Goal: Task Accomplishment & Management: Complete application form

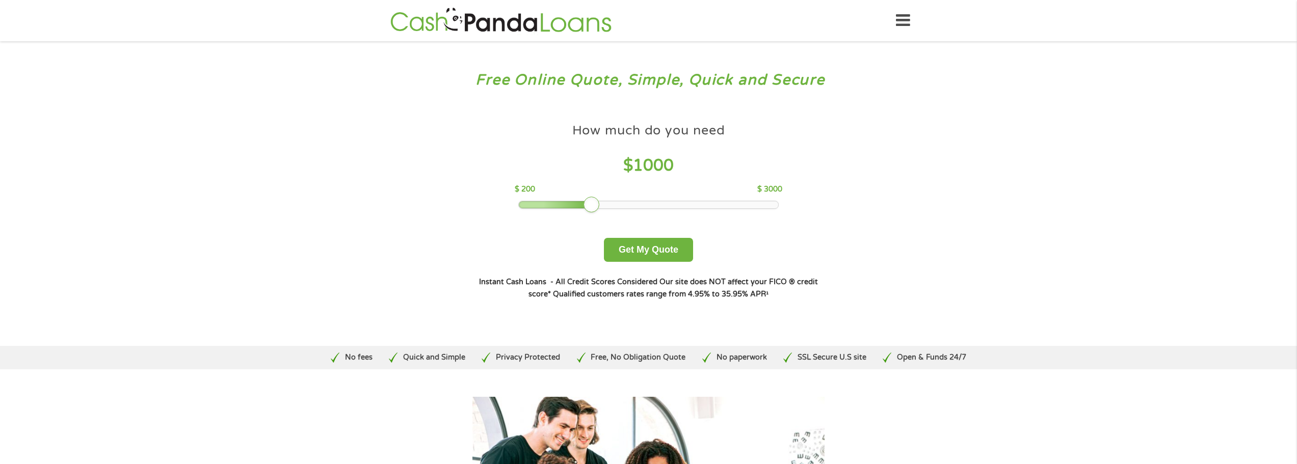
click at [905, 20] on icon at bounding box center [903, 20] width 14 height 25
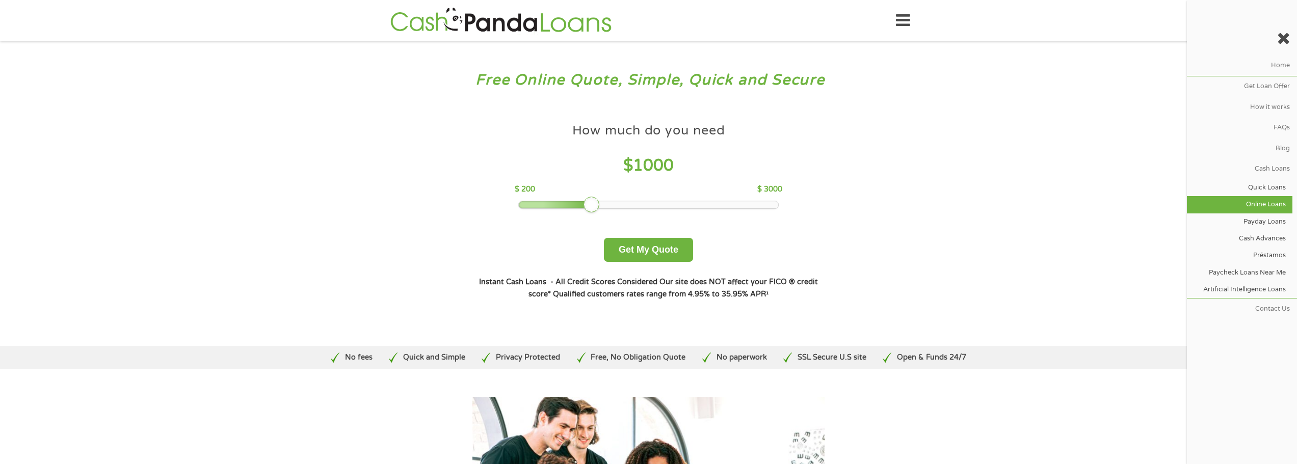
click at [1266, 201] on link "Online Loans" at bounding box center [1239, 204] width 105 height 17
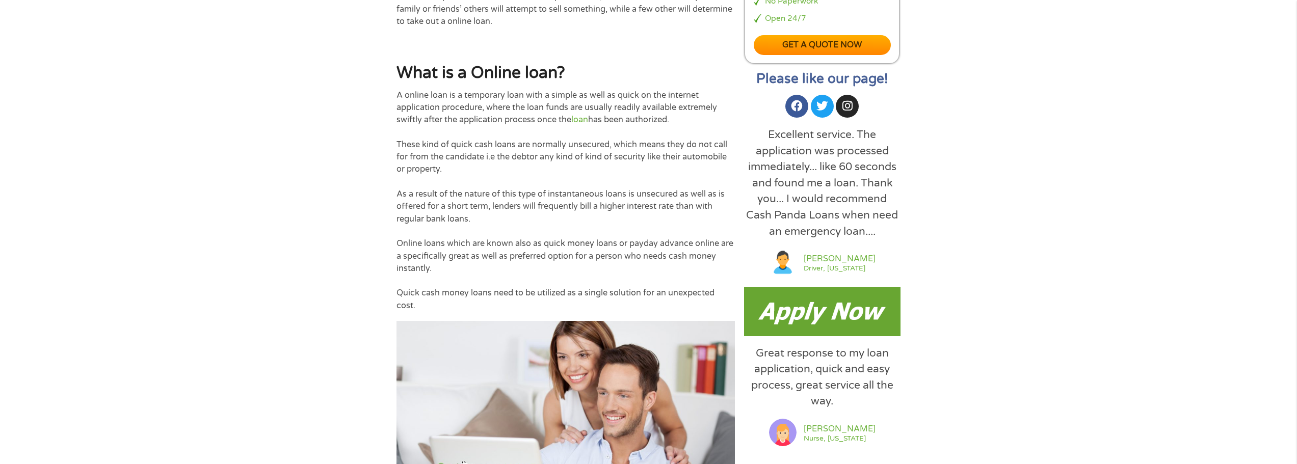
scroll to position [611, 0]
click at [774, 301] on img at bounding box center [822, 310] width 156 height 49
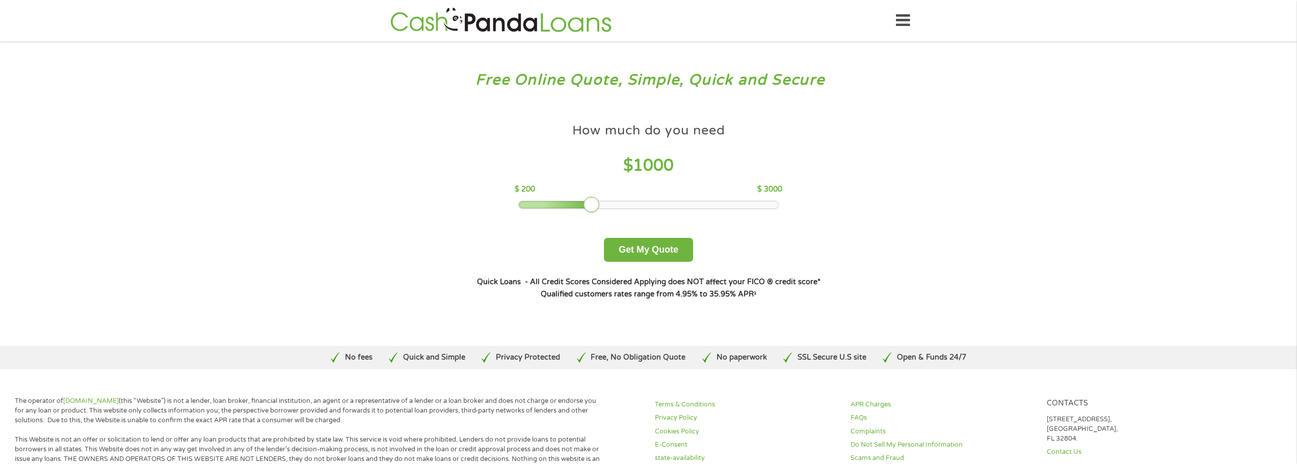
click at [896, 15] on icon at bounding box center [903, 20] width 14 height 25
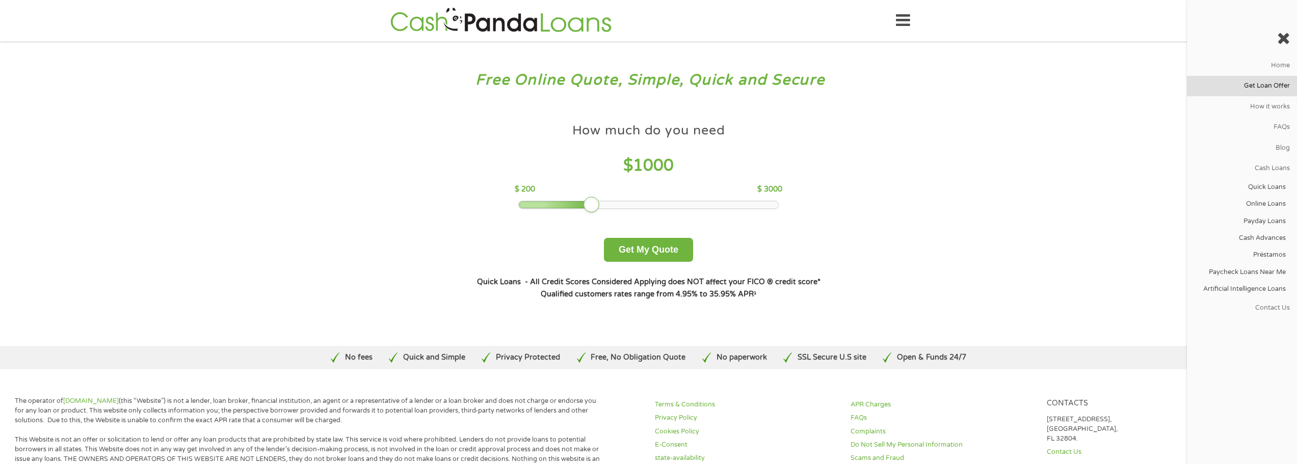
click at [1260, 79] on link "Get Loan Offer" at bounding box center [1242, 86] width 110 height 20
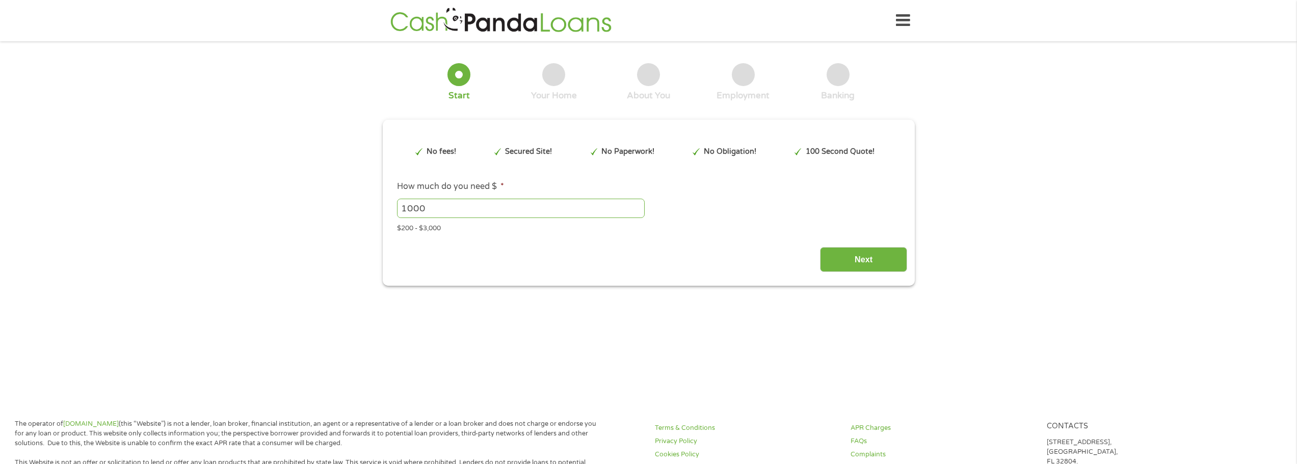
click at [430, 217] on input "1000" at bounding box center [521, 208] width 248 height 19
drag, startPoint x: 430, startPoint y: 217, endPoint x: 358, endPoint y: 222, distance: 72.1
click at [360, 222] on div "1 Start 2 Your Home 3 About You 4 Employment 5 Banking 6 This field is hidden w…" at bounding box center [648, 166] width 1297 height 237
type input "3000"
click at [828, 258] on input "Next" at bounding box center [863, 259] width 87 height 25
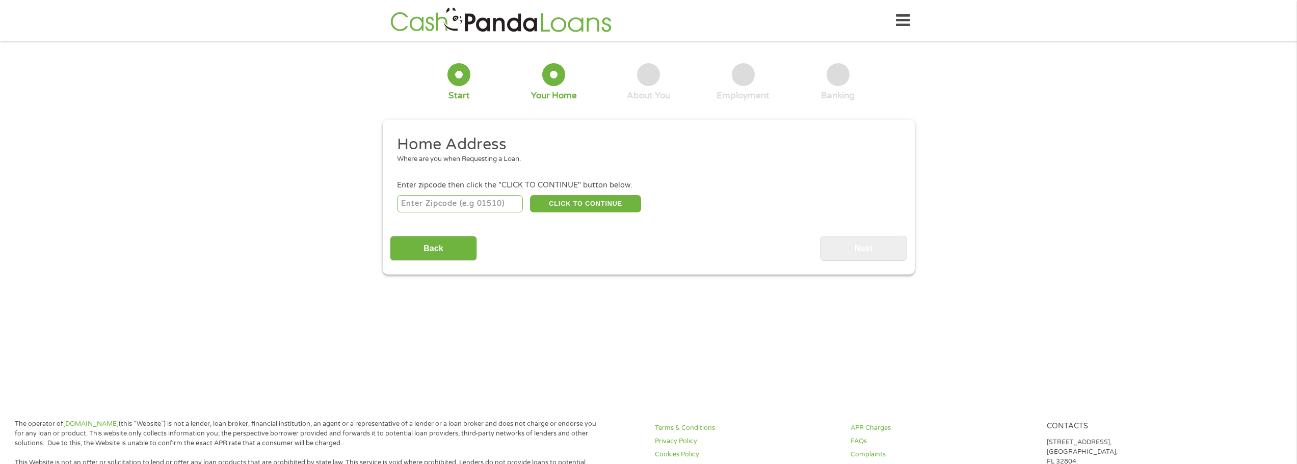
click at [499, 199] on input "number" at bounding box center [460, 203] width 126 height 17
type input "89141"
select select "[US_STATE]"
click at [551, 203] on button "CLICK TO CONTINUE" at bounding box center [585, 203] width 111 height 17
type input "89141"
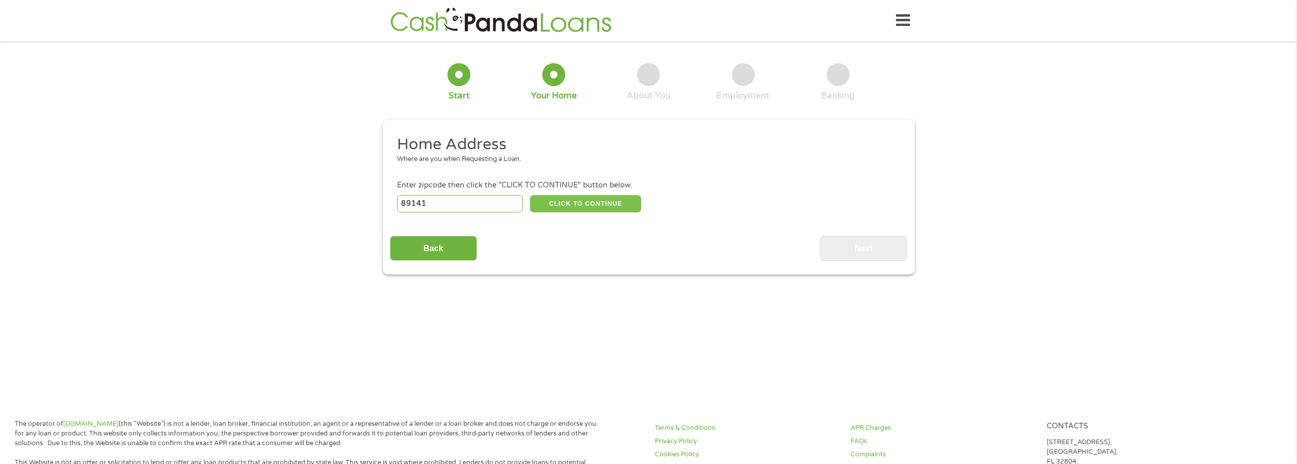
type input "[GEOGRAPHIC_DATA]"
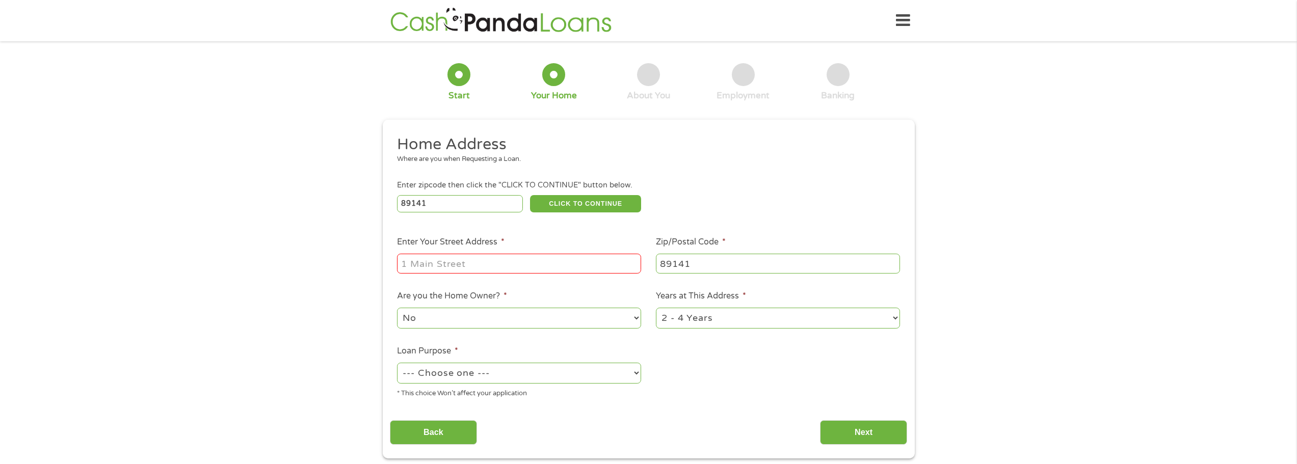
click at [556, 272] on input "Enter Your Street Address *" at bounding box center [519, 263] width 244 height 19
type input "[STREET_ADDRESS][PERSON_NAME]"
click at [570, 380] on select "--- Choose one --- Pay Bills Debt Consolidation Home Improvement Major Purchase…" at bounding box center [519, 373] width 244 height 21
select select "medicalexpenses"
click at [397, 363] on select "--- Choose one --- Pay Bills Debt Consolidation Home Improvement Major Purchase…" at bounding box center [519, 373] width 244 height 21
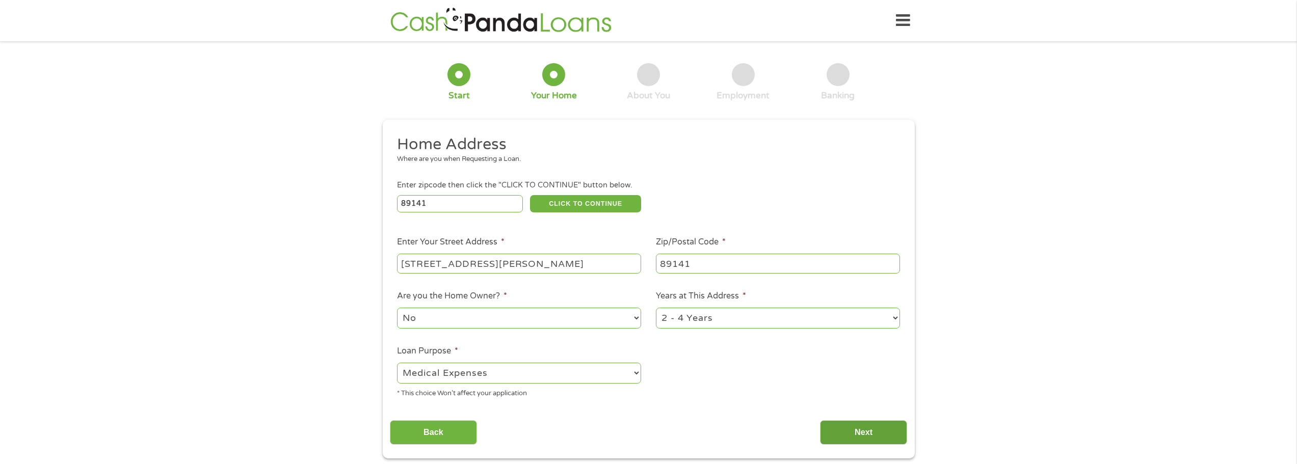
click at [855, 439] on input "Next" at bounding box center [863, 432] width 87 height 25
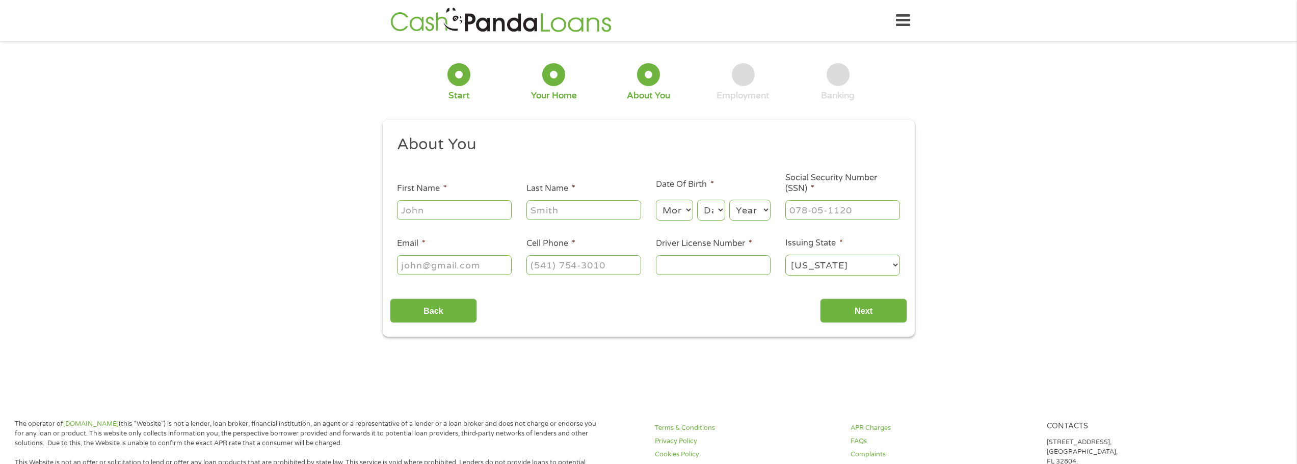
click at [491, 214] on input "First Name *" at bounding box center [454, 209] width 115 height 19
type input "[PERSON_NAME]"
type input "[EMAIL_ADDRESS][DOMAIN_NAME]"
type input "[PHONE_NUMBER]"
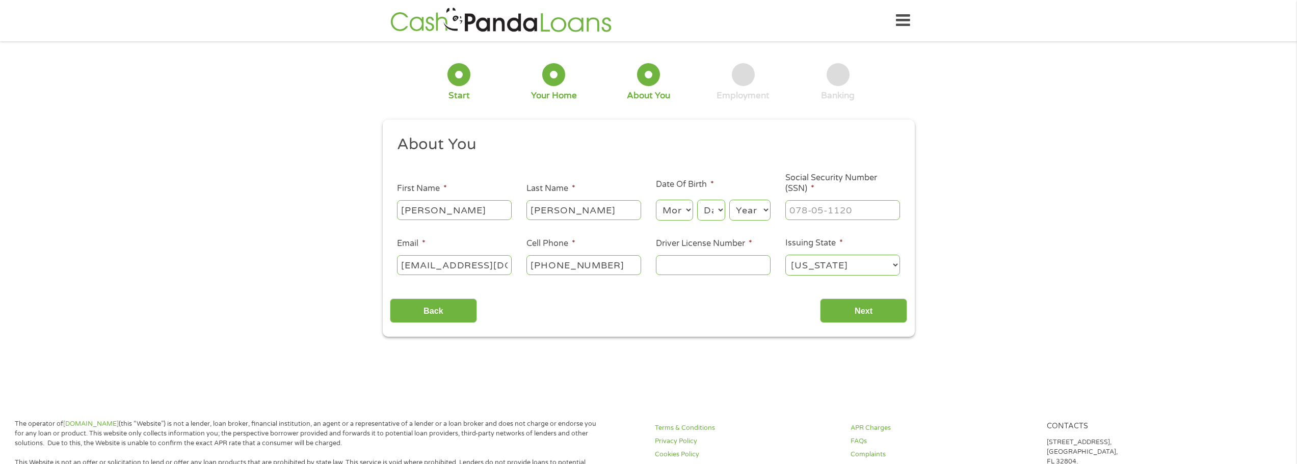
click at [684, 265] on input "Driver License Number *" at bounding box center [713, 264] width 115 height 19
click at [671, 207] on select "Month 1 2 3 4 5 6 7 8 9 10 11 12" at bounding box center [674, 210] width 37 height 21
select select "11"
click at [656, 200] on select "Month 1 2 3 4 5 6 7 8 9 10 11 12" at bounding box center [674, 210] width 37 height 21
click at [713, 208] on select "Day 1 2 3 4 5 6 7 8 9 10 11 12 13 14 15 16 17 18 19 20 21 22 23 24 25 26 27 28 …" at bounding box center [711, 210] width 28 height 21
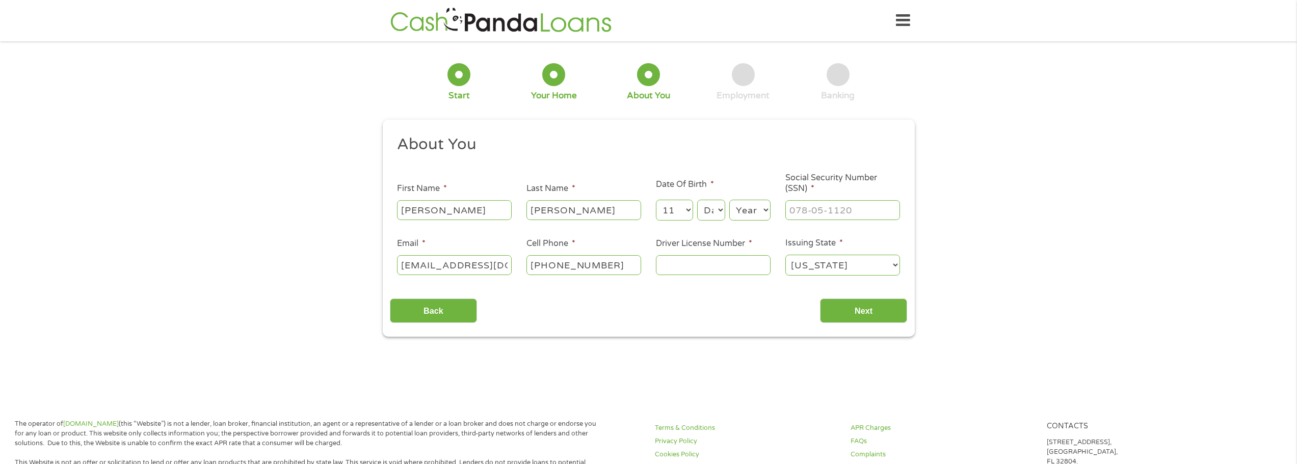
select select "16"
click at [697, 200] on select "Day 1 2 3 4 5 6 7 8 9 10 11 12 13 14 15 16 17 18 19 20 21 22 23 24 25 26 27 28 …" at bounding box center [711, 210] width 28 height 21
click at [747, 212] on select "Year [DATE] 2006 2005 2004 2003 2002 2001 2000 1999 1998 1997 1996 1995 1994 19…" at bounding box center [749, 210] width 41 height 21
select select "2000"
click at [729, 200] on select "Year [DATE] 2006 2005 2004 2003 2002 2001 2000 1999 1998 1997 1996 1995 1994 19…" at bounding box center [749, 210] width 41 height 21
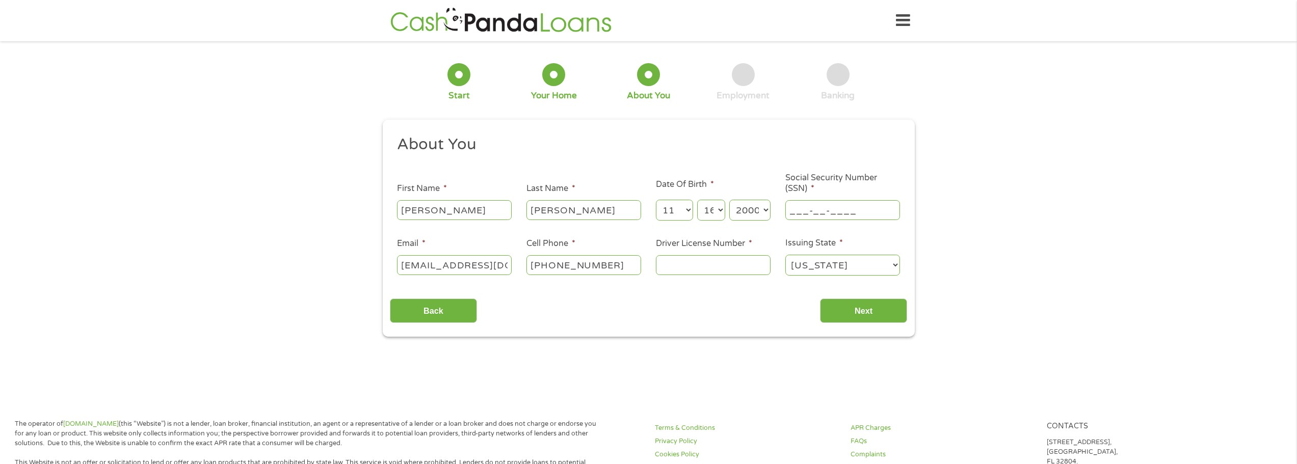
click at [828, 213] on input "___-__-____" at bounding box center [842, 209] width 115 height 19
type input "609-23-4157"
click at [741, 270] on input "Driver License Number *" at bounding box center [713, 264] width 115 height 19
type input "1705860675"
click at [871, 301] on input "Next" at bounding box center [863, 311] width 87 height 25
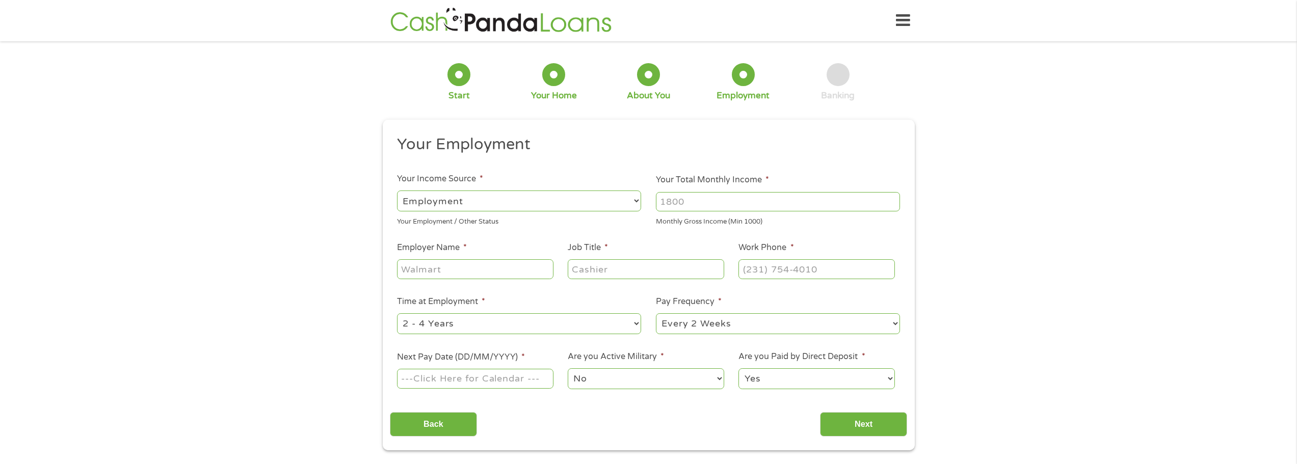
click at [790, 199] on input "Your Total Monthly Income *" at bounding box center [778, 201] width 244 height 19
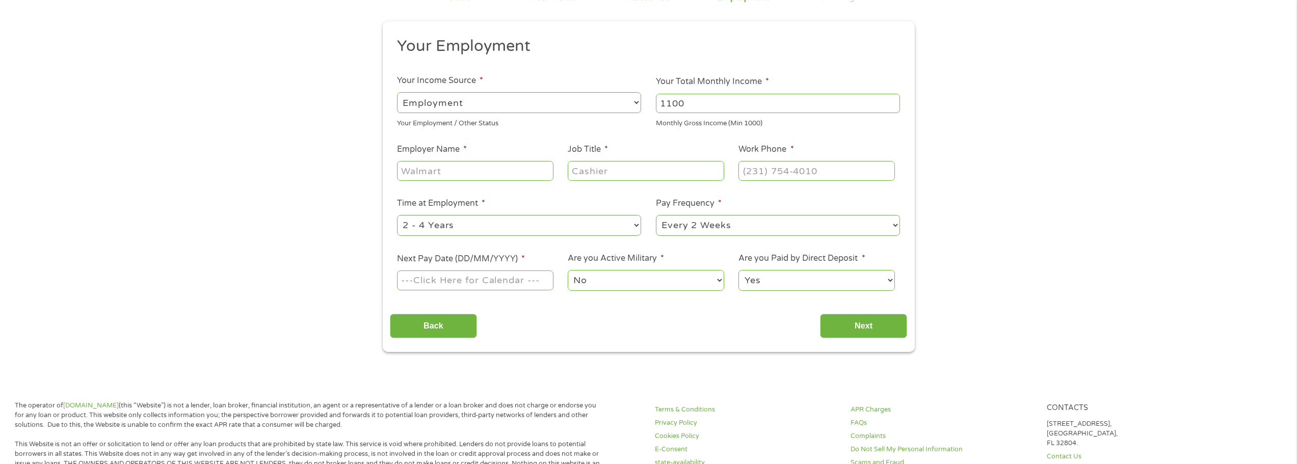
scroll to position [102, 0]
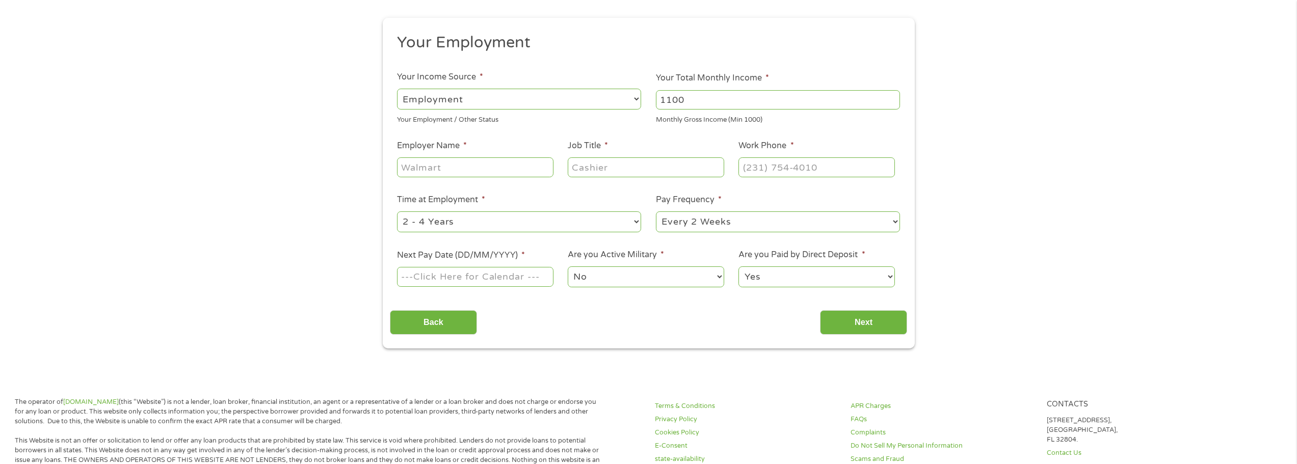
type input "1100"
click at [511, 174] on input "Employer Name *" at bounding box center [475, 166] width 156 height 19
type input "NA"
click at [595, 168] on input "Job Title *" at bounding box center [646, 166] width 156 height 19
type input "s"
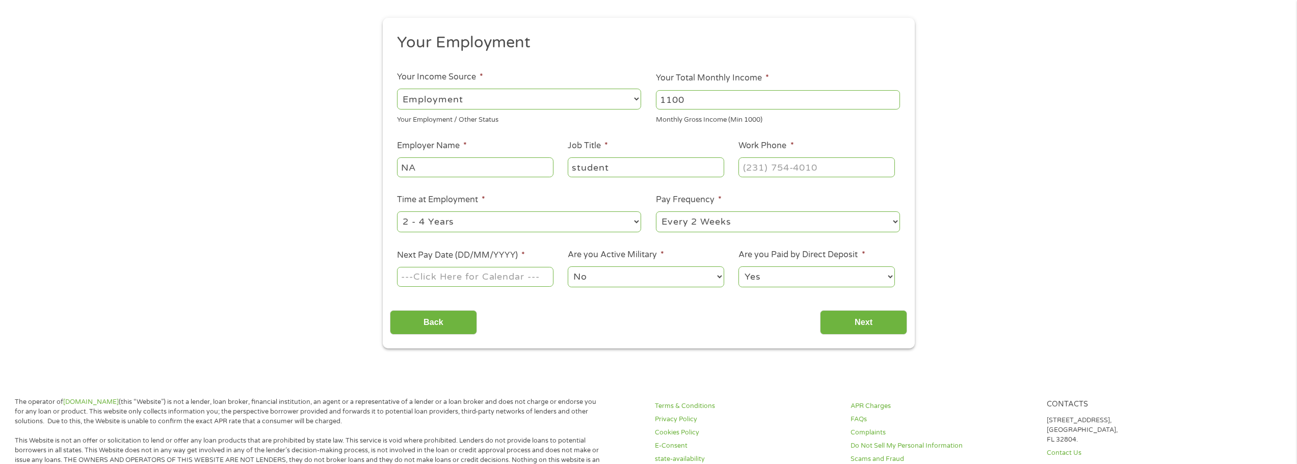
type input "student"
click at [820, 174] on input "(___) ___-____" at bounding box center [816, 166] width 156 height 19
type input "[PHONE_NUMBER]"
click at [685, 233] on div "--- Choose one --- Every 2 Weeks Every Week Monthly Semi-Monthly" at bounding box center [778, 222] width 244 height 24
click at [690, 218] on select "--- Choose one --- Every 2 Weeks Every Week Monthly Semi-Monthly" at bounding box center [778, 221] width 244 height 21
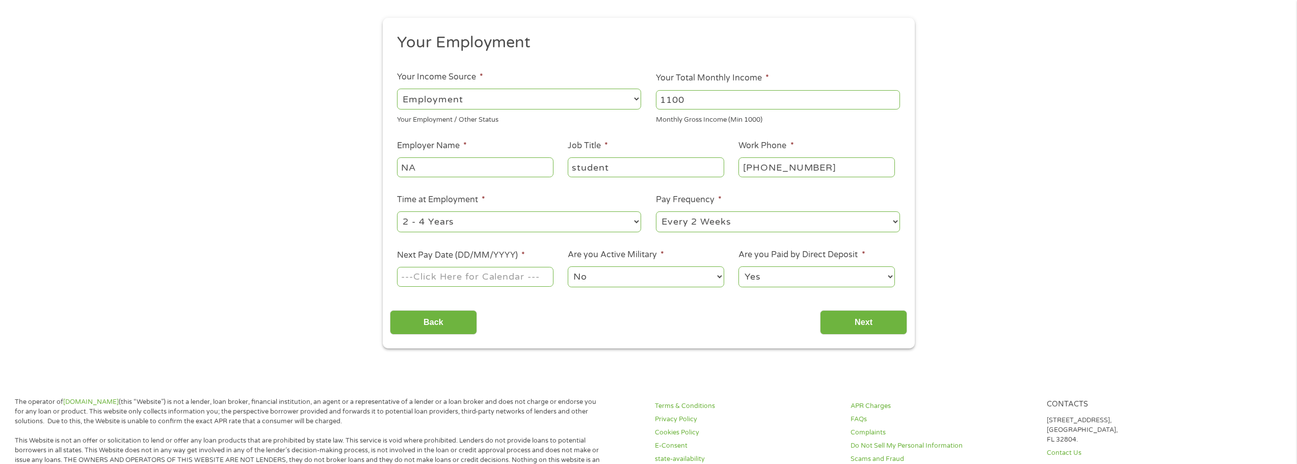
select select "monthly"
click at [656, 211] on select "--- Choose one --- Every 2 Weeks Every Week Monthly Semi-Monthly" at bounding box center [778, 221] width 244 height 21
click at [526, 277] on input "Next Pay Date (DD/MM/YYYY) *" at bounding box center [475, 276] width 156 height 19
type input "[DATE]"
click at [847, 327] on input "Next" at bounding box center [863, 322] width 87 height 25
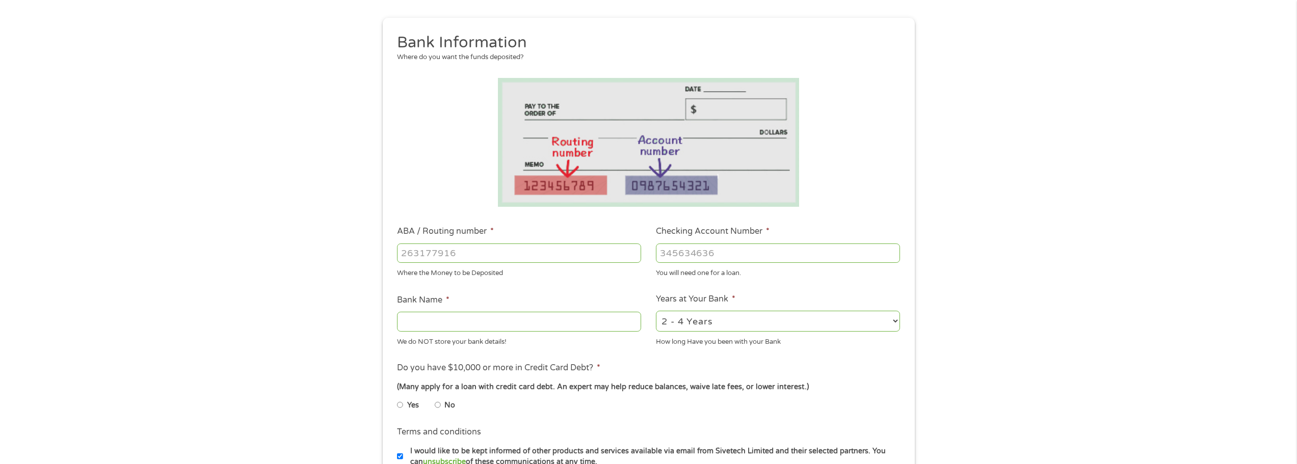
click at [570, 255] on input "ABA / Routing number *" at bounding box center [519, 253] width 244 height 19
click at [502, 255] on input "ABA / Routing number *" at bounding box center [519, 253] width 244 height 19
click at [706, 259] on input "Checking Account Number *" at bounding box center [778, 253] width 244 height 19
type input "402291060701"
click at [505, 253] on input "ABA / Routing number *" at bounding box center [519, 253] width 244 height 19
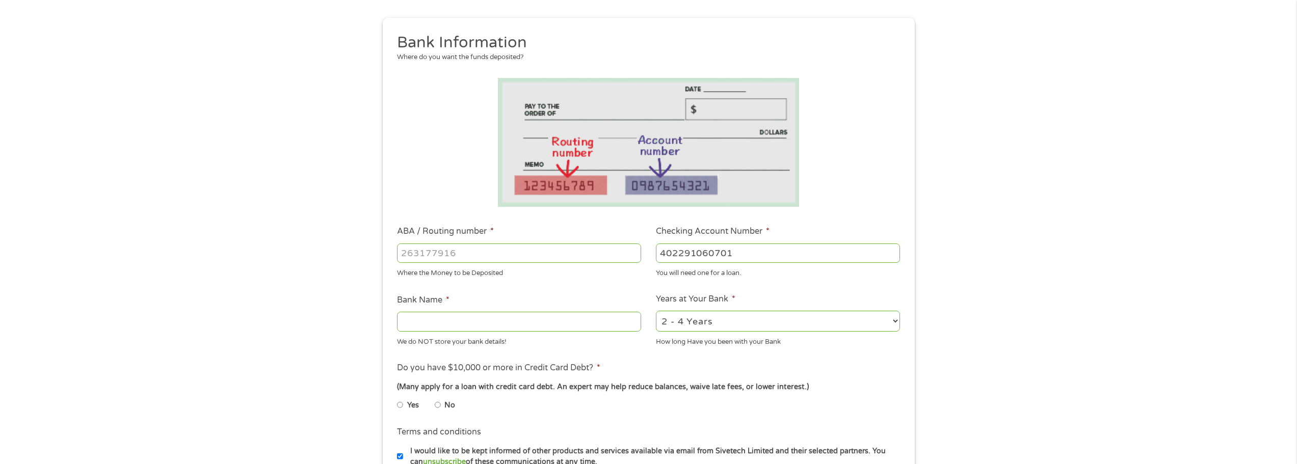
click at [478, 252] on input "ABA / Routing number *" at bounding box center [519, 253] width 244 height 19
click at [491, 253] on input "ABA / Routing number *" at bounding box center [519, 253] width 244 height 19
type input "322282001"
type input "SCHOOLSFIRST FEDERAL CREDIT UNION"
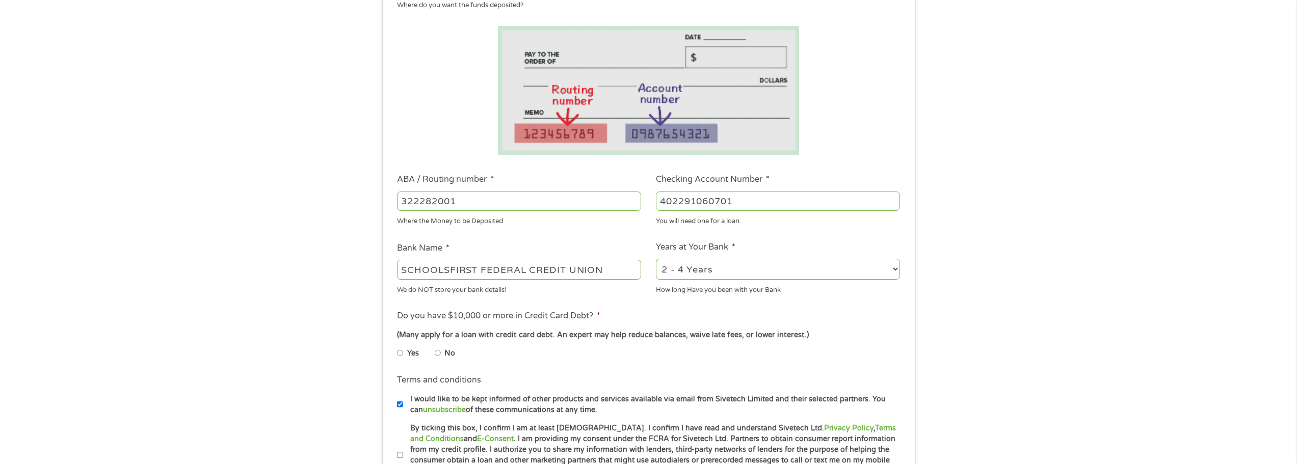
scroll to position [204, 0]
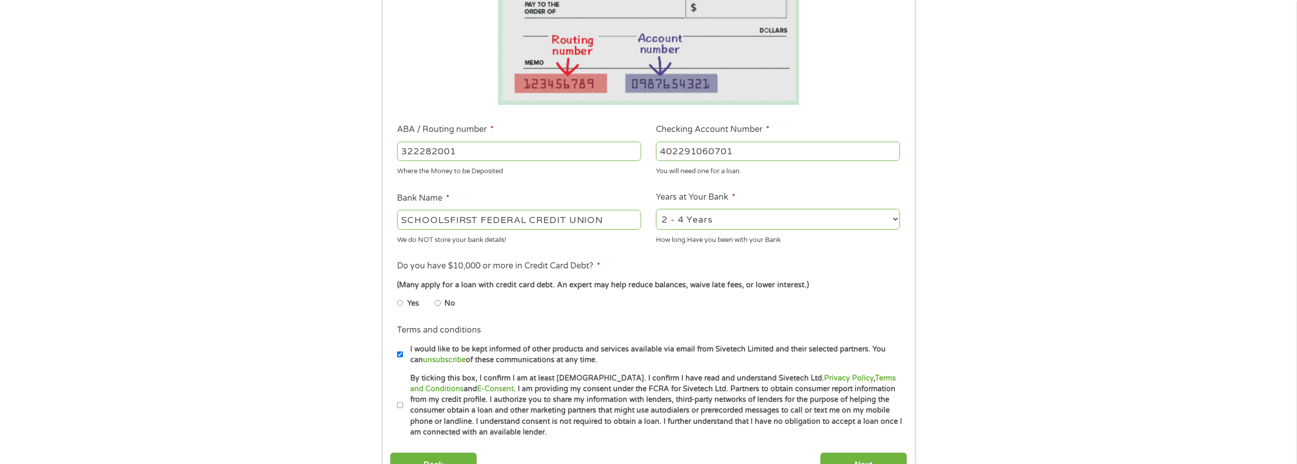
type input "322282001"
click at [1032, 248] on div "1 Start 2 Your Home 3 About You 4 Employment 5 Banking 6 This field is hidden w…" at bounding box center [648, 168] width 1297 height 646
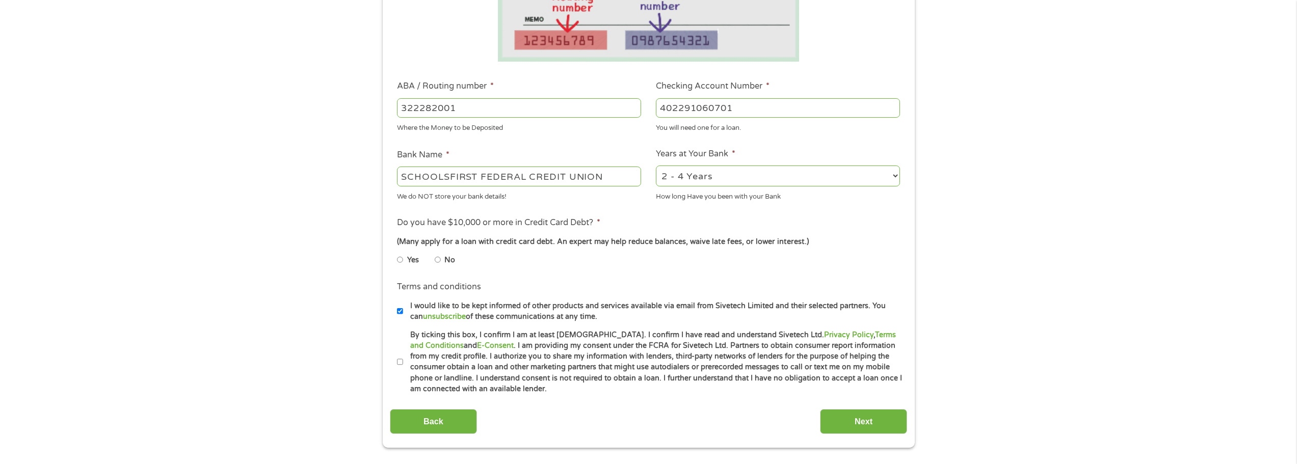
scroll to position [306, 0]
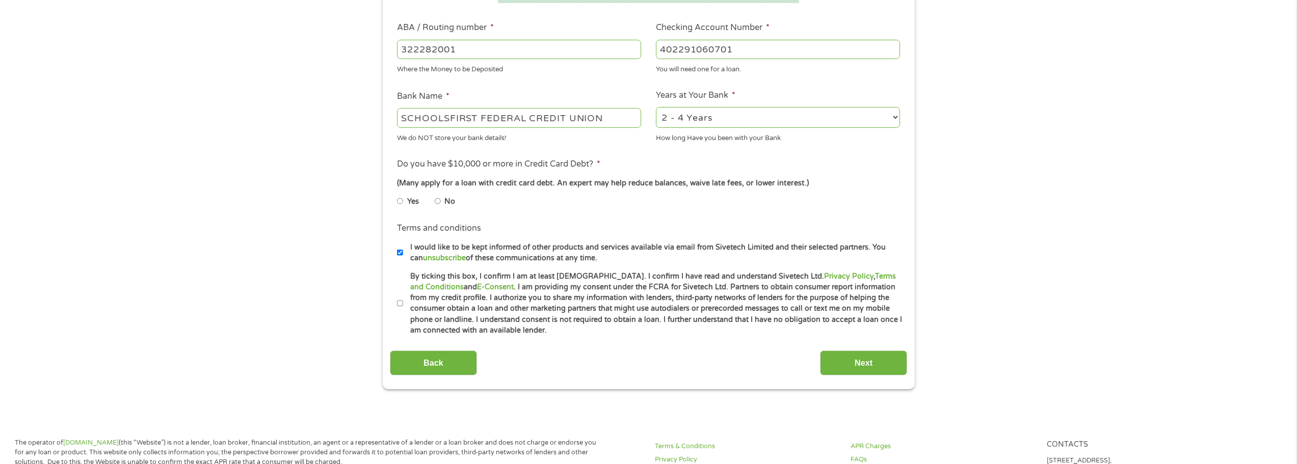
click at [443, 197] on li "No" at bounding box center [453, 202] width 37 height 20
click at [444, 200] on li "No" at bounding box center [453, 202] width 37 height 20
click at [435, 198] on input "No" at bounding box center [438, 201] width 6 height 16
radio input "true"
click at [406, 304] on label "By ticking this box, I confirm I am at least [DEMOGRAPHIC_DATA]. I confirm I ha…" at bounding box center [653, 303] width 500 height 65
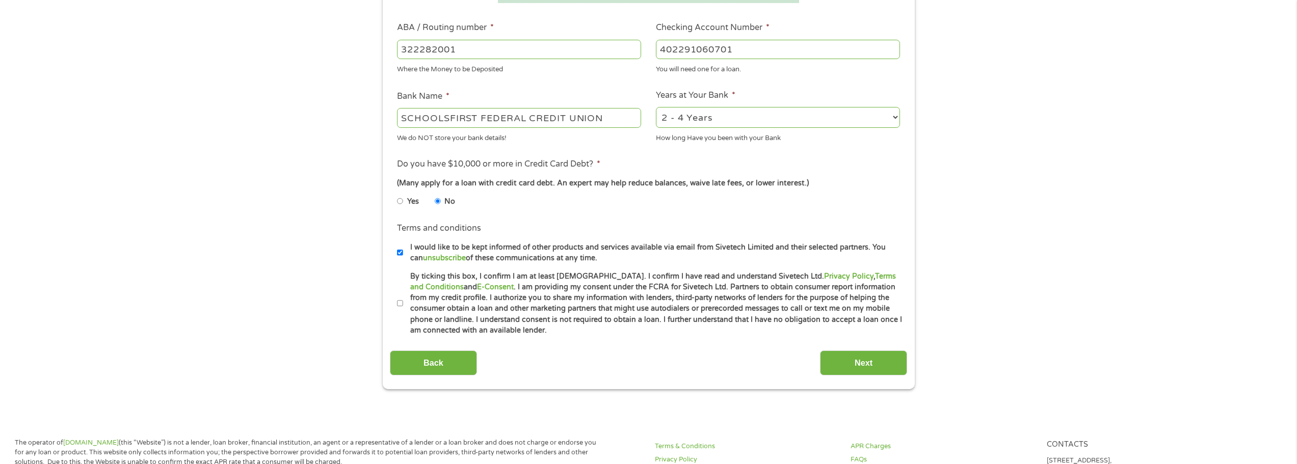
click at [403, 304] on input "By ticking this box, I confirm I am at least [DEMOGRAPHIC_DATA]. I confirm I ha…" at bounding box center [400, 304] width 6 height 16
checkbox input "true"
click at [871, 375] on input "Next" at bounding box center [863, 363] width 87 height 25
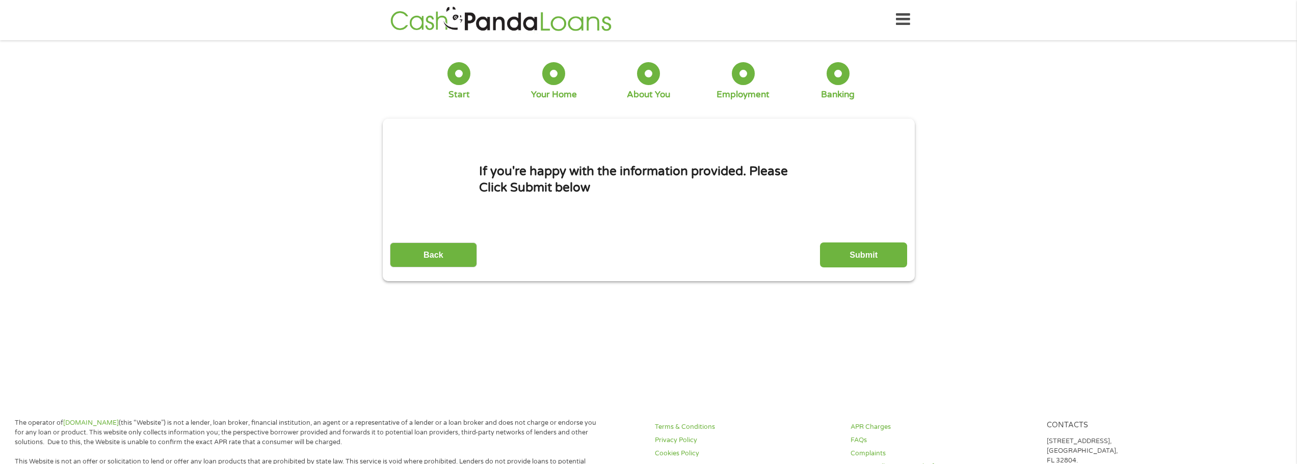
scroll to position [0, 0]
click at [852, 261] on input "Submit" at bounding box center [863, 256] width 87 height 25
